Goal: Task Accomplishment & Management: Manage account settings

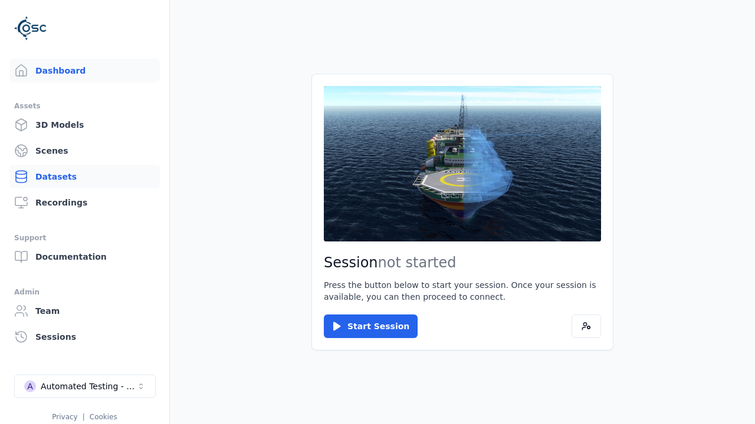
click at [84, 177] on link "Datasets" at bounding box center [84, 177] width 150 height 24
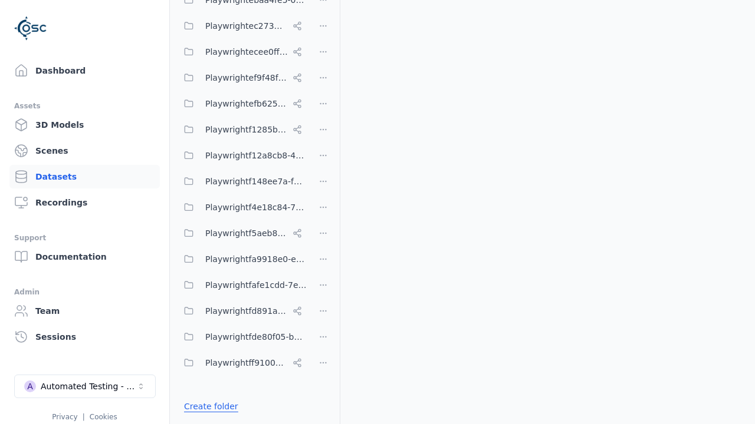
click at [207, 407] on link "Create folder" at bounding box center [211, 407] width 54 height 12
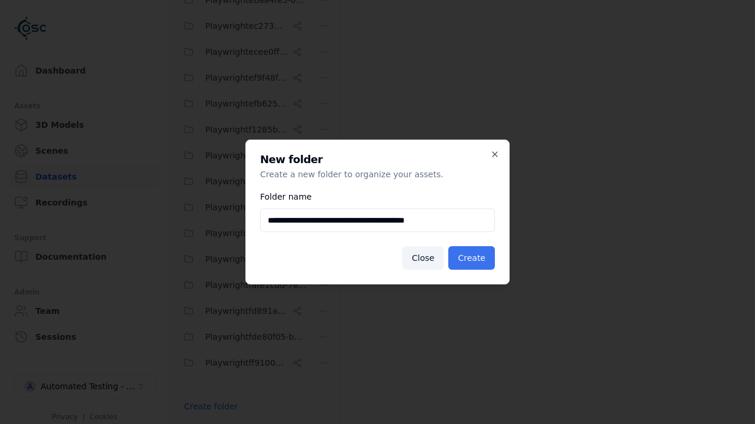
type input "**********"
click at [473, 258] on button "Create" at bounding box center [471, 258] width 47 height 24
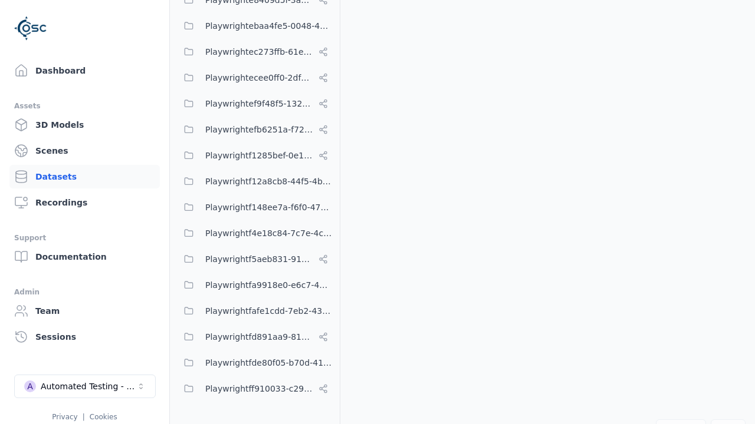
scroll to position [6927, 0]
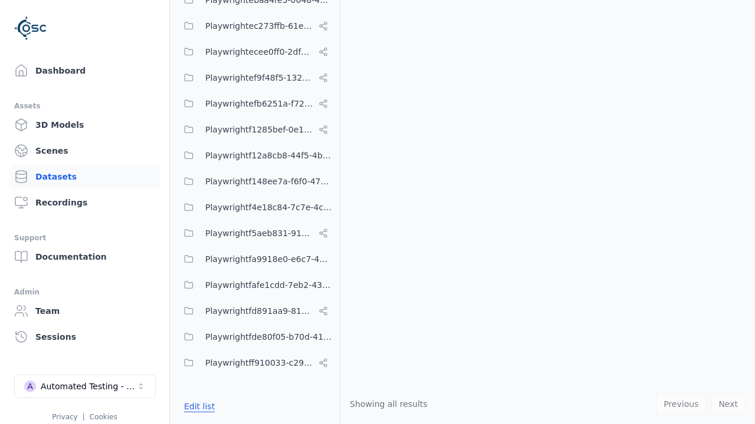
click at [197, 407] on button "Edit list" at bounding box center [199, 406] width 45 height 21
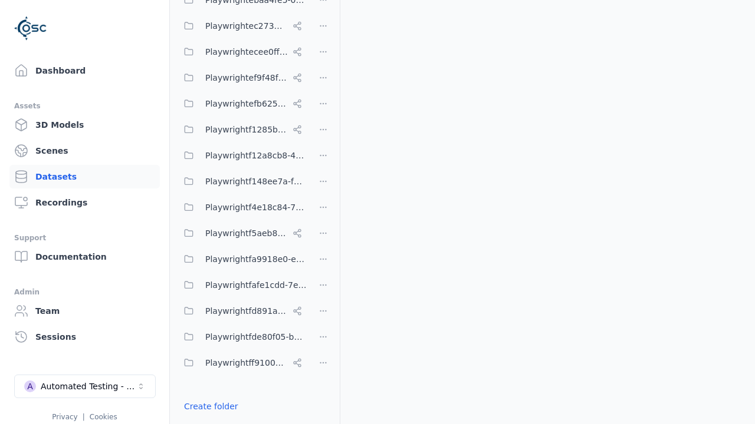
click at [323, 212] on html "Support Dashboard Assets 3D Models Scenes Datasets Recordings Support Documenta…" at bounding box center [377, 212] width 755 height 424
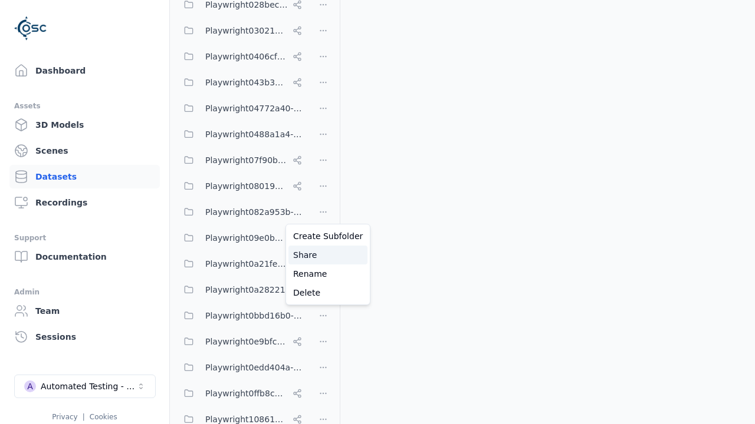
click at [323, 255] on div "Share" at bounding box center [327, 255] width 79 height 19
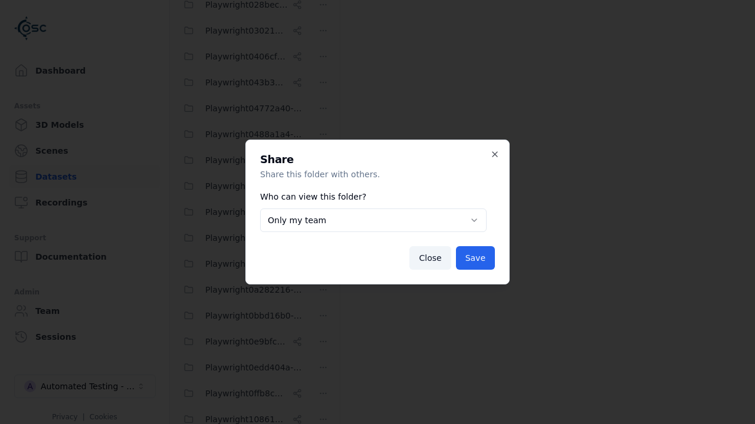
click at [373, 220] on body "Support Dashboard Assets 3D Models Scenes Datasets Recordings Support Documenta…" at bounding box center [377, 212] width 755 height 424
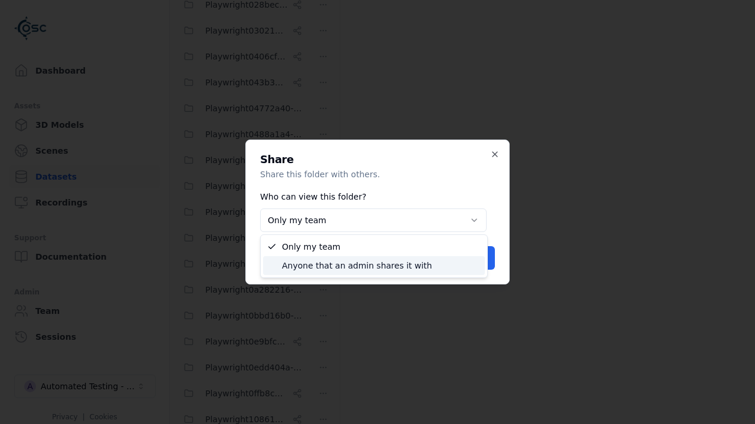
select select "****"
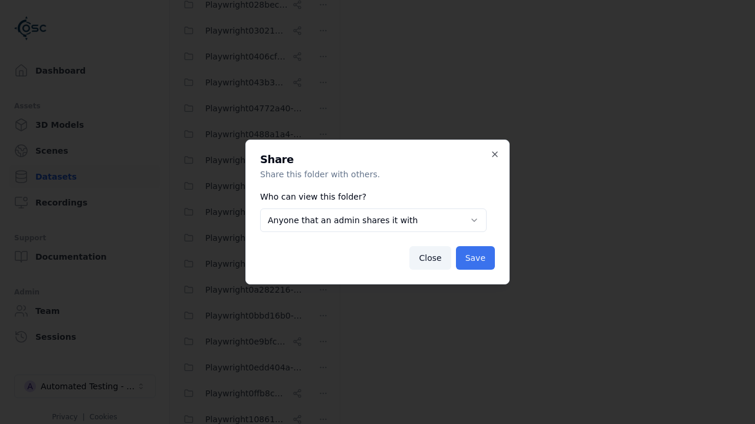
click at [477, 258] on button "Save" at bounding box center [475, 258] width 39 height 24
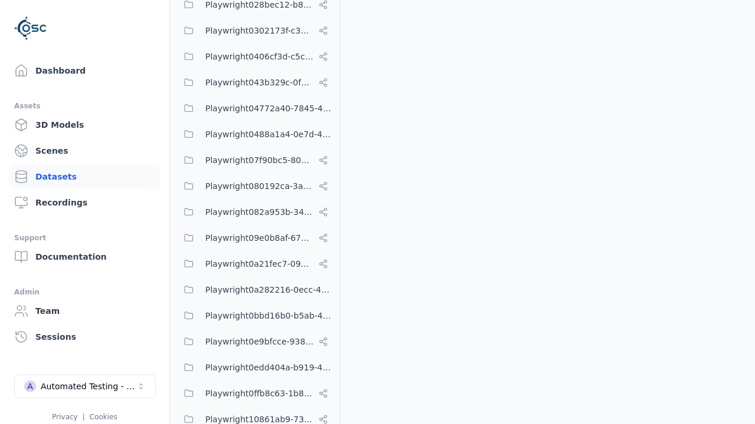
scroll to position [6927, 0]
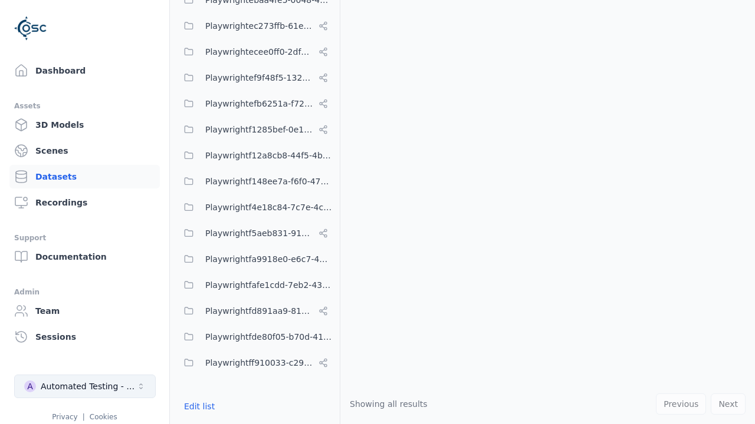
click at [85, 387] on div "Automated Testing - Playwright" at bounding box center [89, 387] width 96 height 12
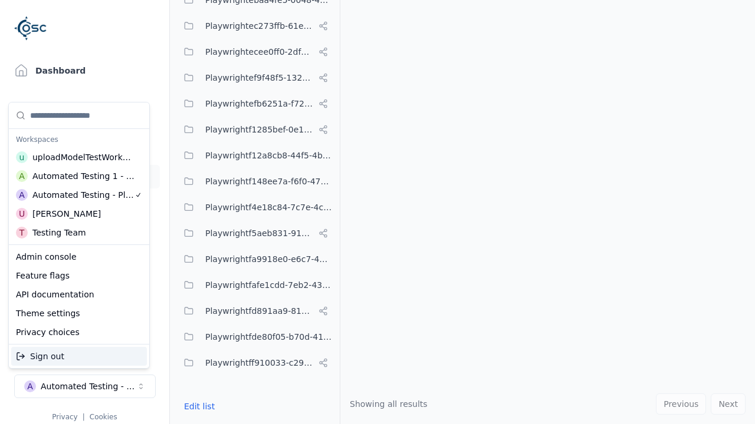
click at [79, 176] on div "Automated Testing 1 - Playwright" at bounding box center [83, 176] width 103 height 12
click at [377, 212] on html "Support Dashboard Assets 3D Models Scenes Datasets Recordings Support Documenta…" at bounding box center [377, 212] width 755 height 424
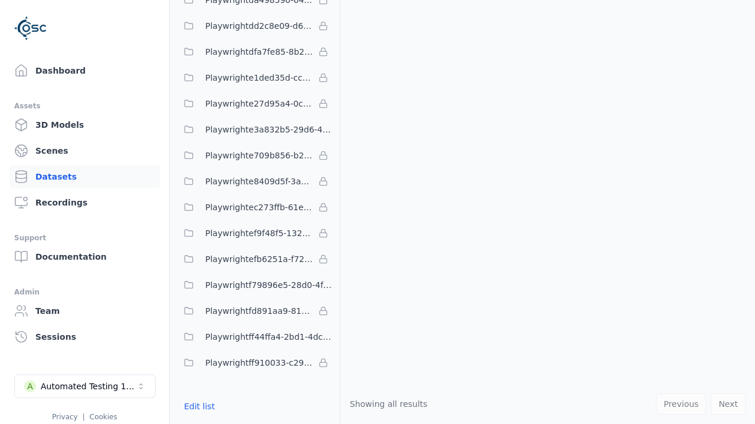
scroll to position [3451, 0]
click at [197, 407] on button "Edit list" at bounding box center [199, 406] width 45 height 21
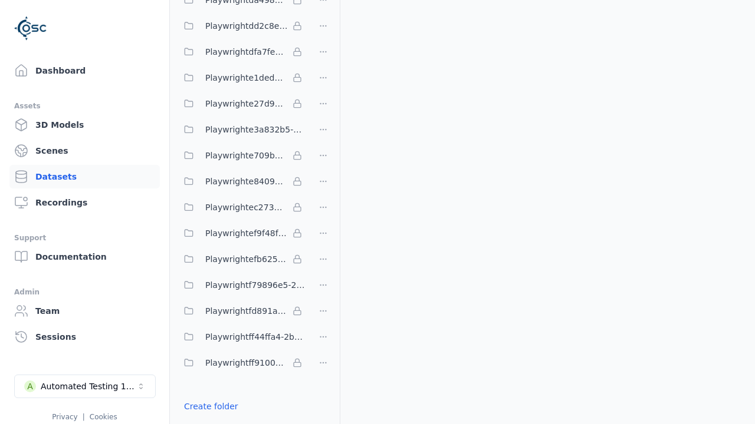
click at [236, 422] on link "Import shared folder (legacy)" at bounding box center [244, 428] width 121 height 12
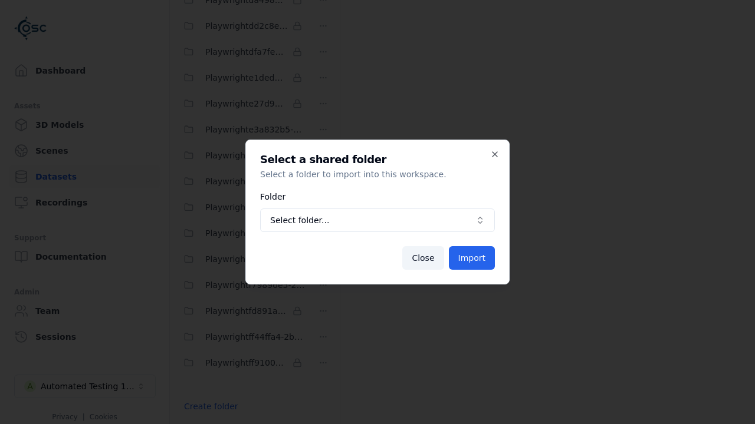
scroll to position [3493, 0]
click at [377, 220] on span "Select folder..." at bounding box center [370, 221] width 200 height 12
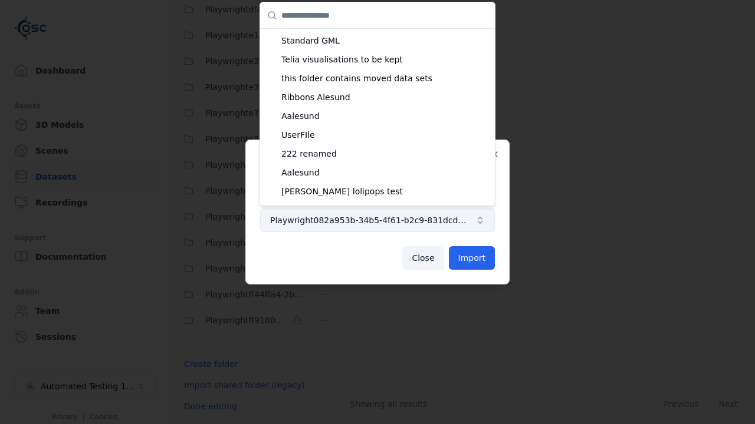
scroll to position [0, 0]
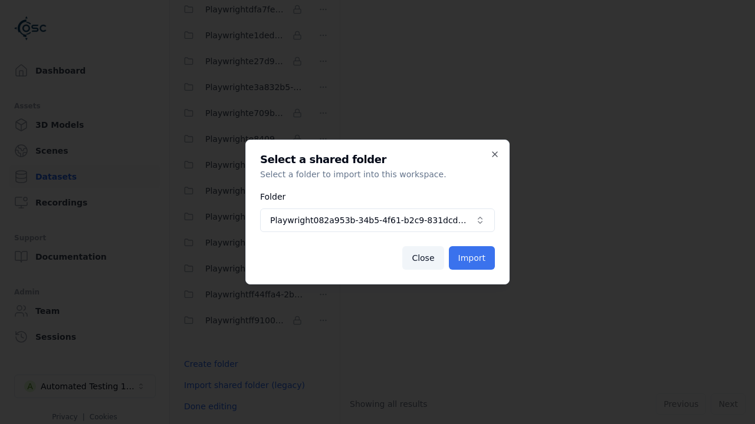
click at [473, 258] on button "Import" at bounding box center [472, 258] width 46 height 24
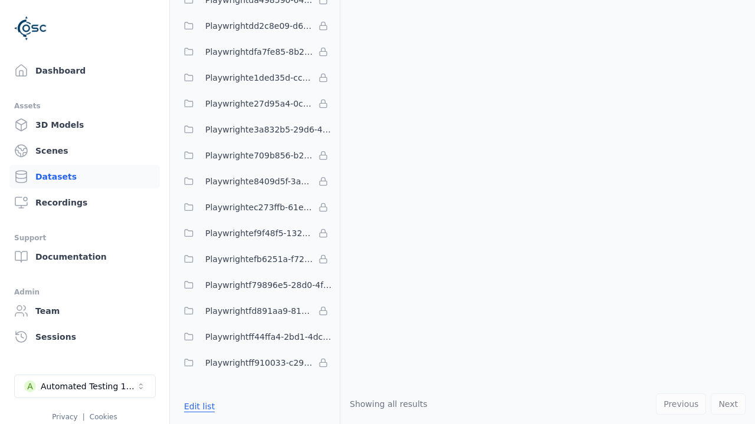
click at [197, 407] on button "Edit list" at bounding box center [199, 406] width 45 height 21
